Goal: Information Seeking & Learning: Learn about a topic

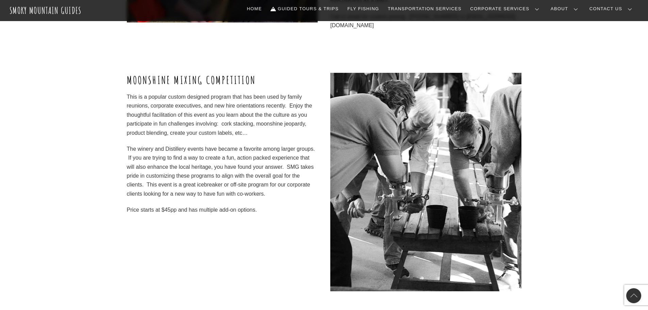
scroll to position [816, 0]
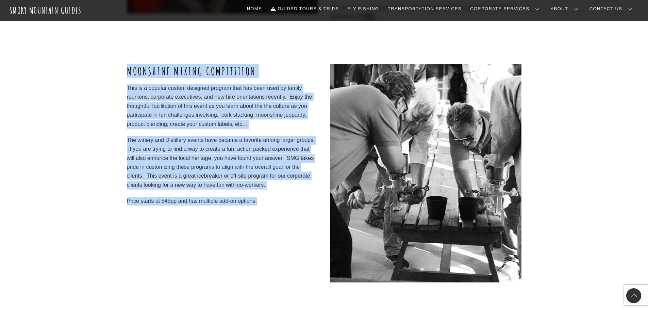
drag, startPoint x: 109, startPoint y: 54, endPoint x: 259, endPoint y: 193, distance: 204.2
copy div "Call or email for custom pricing. [PHONE_NUMBER] or [EMAIL_ADDRESS][DOMAIN_NAME…"
click at [164, 264] on div "MOONSHINE MIXING COMPETITION This is a popular custom designed program that has…" at bounding box center [222, 173] width 191 height 218
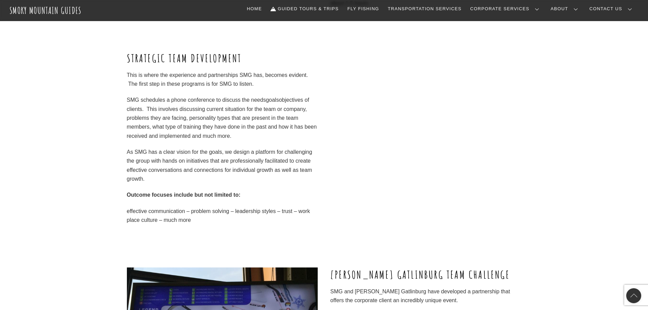
scroll to position [2109, 0]
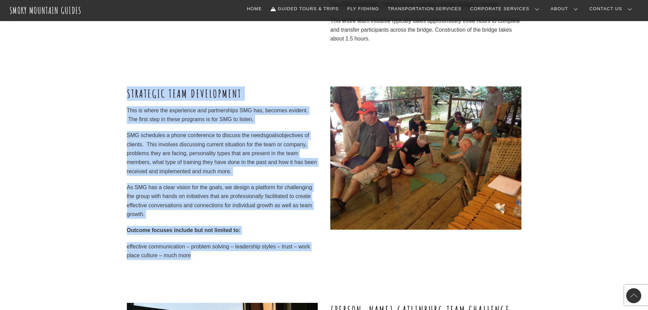
drag, startPoint x: 127, startPoint y: 79, endPoint x: 317, endPoint y: 245, distance: 252.7
click at [317, 245] on div "STRATEGIC TEAM DEVELOPMENT This is where the experience and partnerships SMG ha…" at bounding box center [222, 172] width 191 height 173
copy div "STRATEGIC TEAM DEVELOPMENT This is where the experience and partnerships SMG ha…"
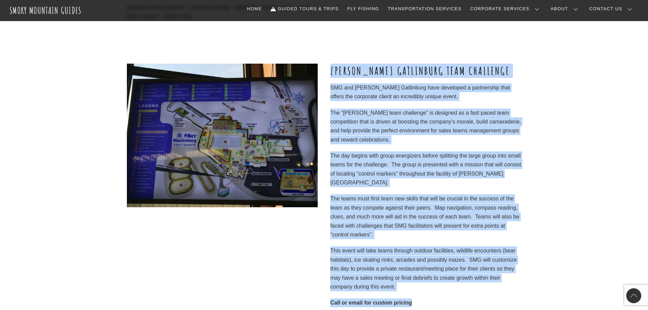
scroll to position [2358, 0]
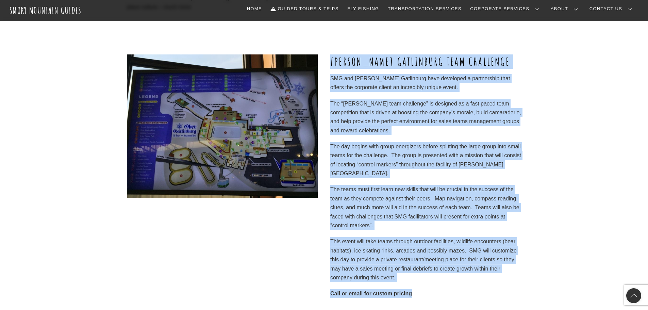
drag, startPoint x: 333, startPoint y: 98, endPoint x: 448, endPoint y: 266, distance: 203.3
click at [448, 266] on div "[PERSON_NAME] GATLINBURG TEAM CHALLENGE SMG and [PERSON_NAME] Gatlinburg have d…" at bounding box center [425, 176] width 191 height 244
copy div "LORE IPSUMDOLOR SITA CONSECTET ADI eli Sedd Eiusmodtem inci utlaboree d magnaal…"
click at [266, 232] on div at bounding box center [222, 181] width 191 height 254
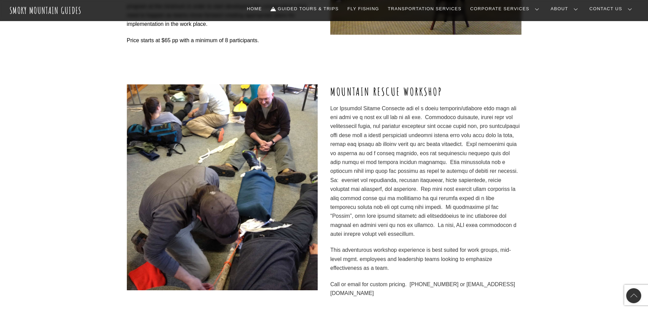
scroll to position [555, 0]
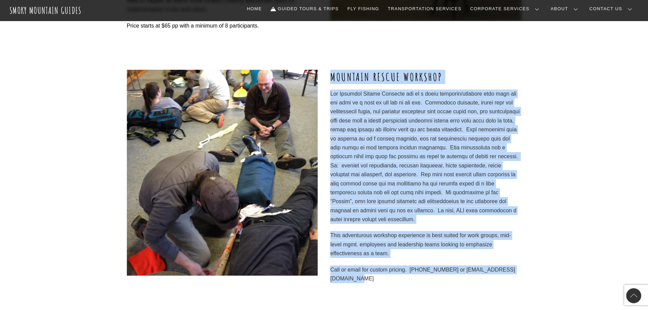
drag, startPoint x: 333, startPoint y: 77, endPoint x: 462, endPoint y: 269, distance: 231.6
click at [462, 269] on div "MOUNTAIN RESCUE WORKSHOP This adventurous workshop experience is best suited fo…" at bounding box center [425, 176] width 191 height 213
copy div "LOREMIPS DOLORS AMETCONS Adi Elitsedd Eiusmo Temporin utl et d magna aliquaen/a…"
click at [586, 109] on div "MOUNTAIN RESCUE WORKSHOP This adventurous workshop experience is best suited fo…" at bounding box center [324, 198] width 648 height 256
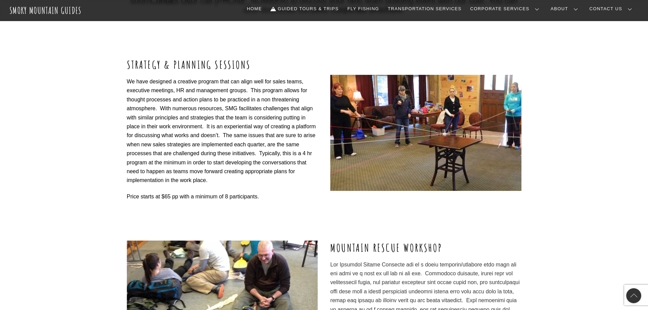
scroll to position [350, 0]
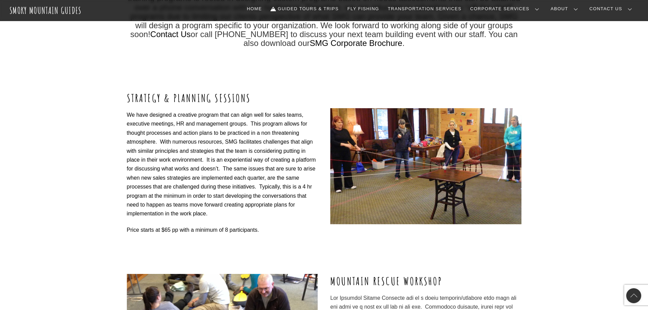
click at [592, 164] on div "STRATEGY & PLANNING SESSIONS Price starts at $65 pp with a minimum of 8 partici…" at bounding box center [324, 182] width 648 height 183
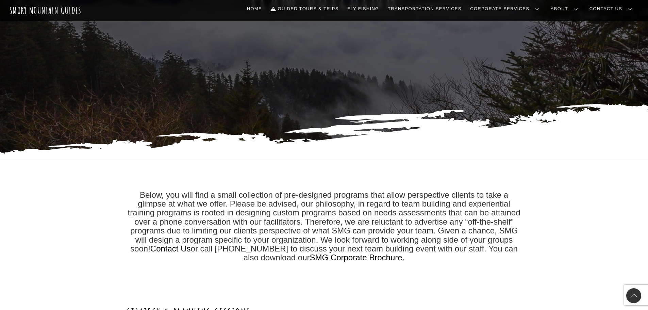
scroll to position [238, 0]
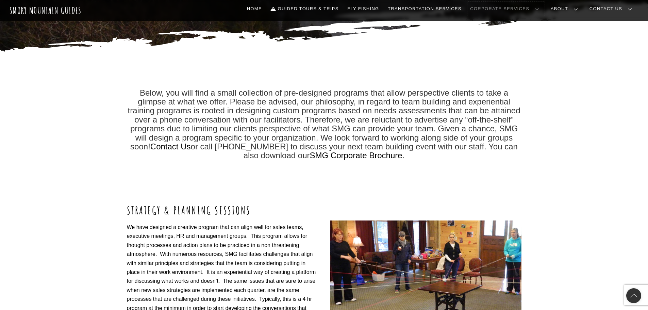
click at [524, 4] on link "Corporate Services" at bounding box center [505, 9] width 77 height 14
click at [0, 0] on link "Team Building" at bounding box center [0, 0] width 0 height 0
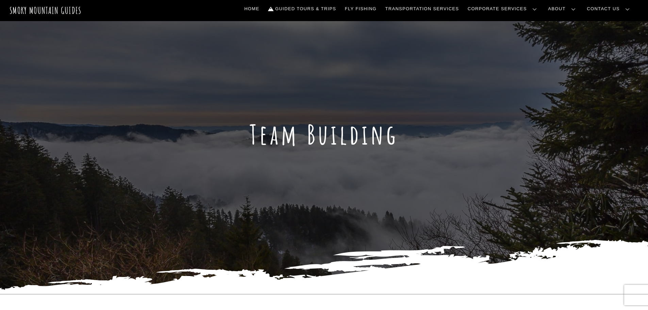
click at [0, 0] on link "Immersive Transformation" at bounding box center [0, 0] width 0 height 0
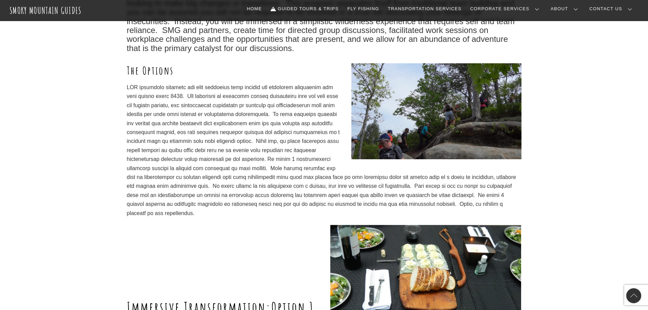
scroll to position [204, 0]
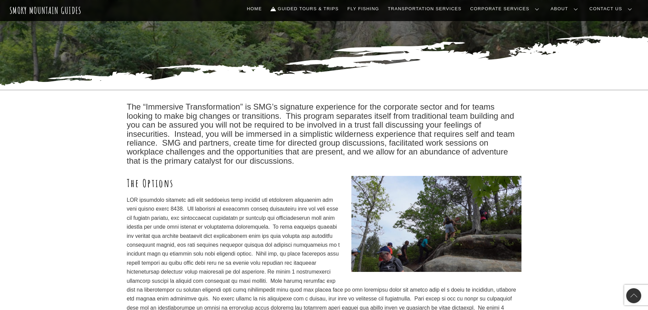
click at [0, 0] on link "Team Building" at bounding box center [0, 0] width 0 height 0
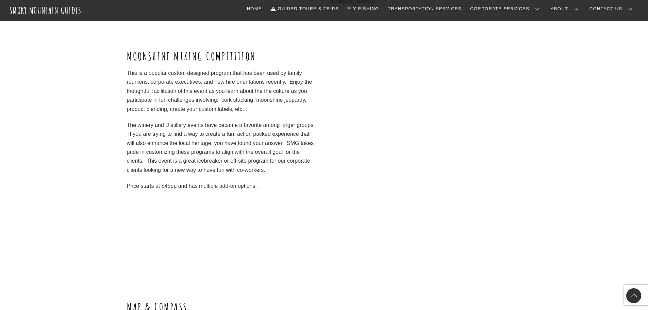
scroll to position [816, 0]
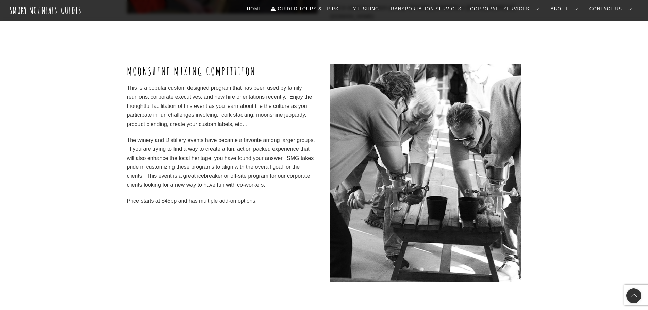
click at [37, 133] on div "MOONSHINE MIXING COMPETITION This is a popular custom designed program that has…" at bounding box center [324, 189] width 648 height 251
